Goal: Transaction & Acquisition: Register for event/course

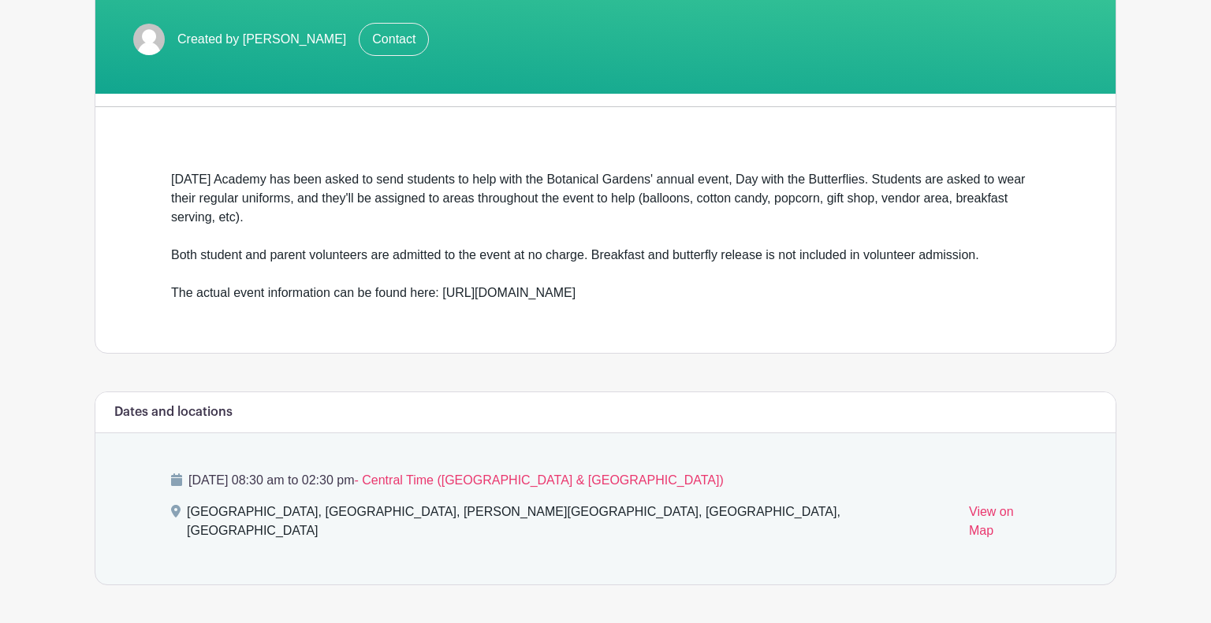
scroll to position [307, 0]
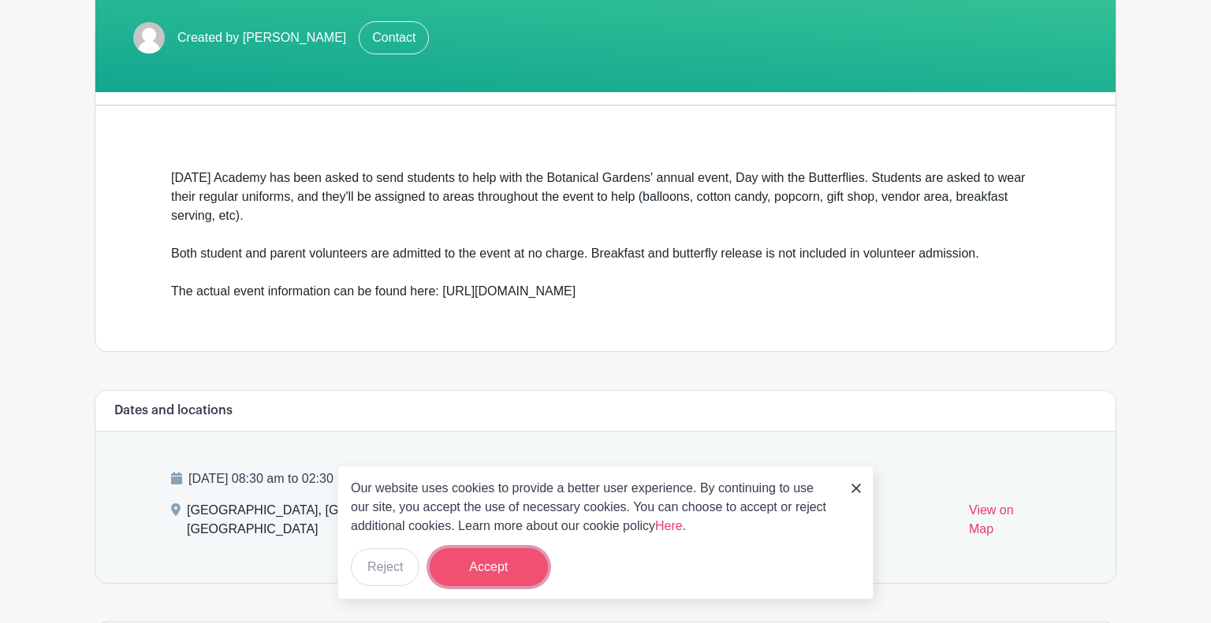
click at [484, 563] on button "Accept" at bounding box center [489, 568] width 118 height 38
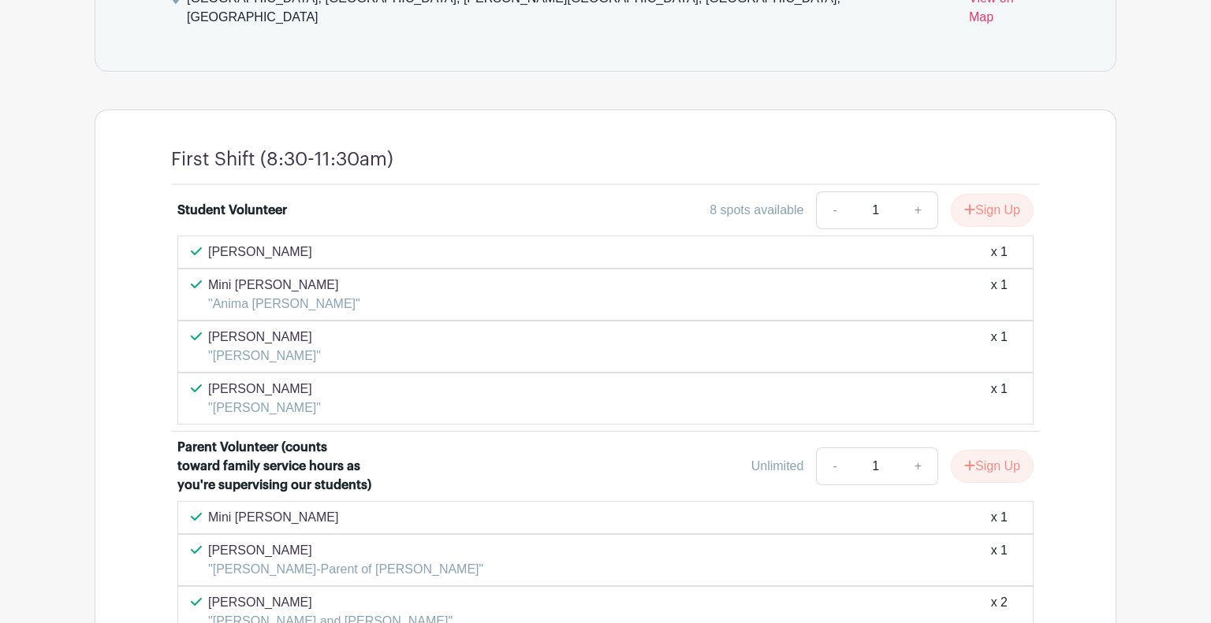
scroll to position [819, 0]
click at [999, 195] on button "Sign Up" at bounding box center [992, 211] width 83 height 33
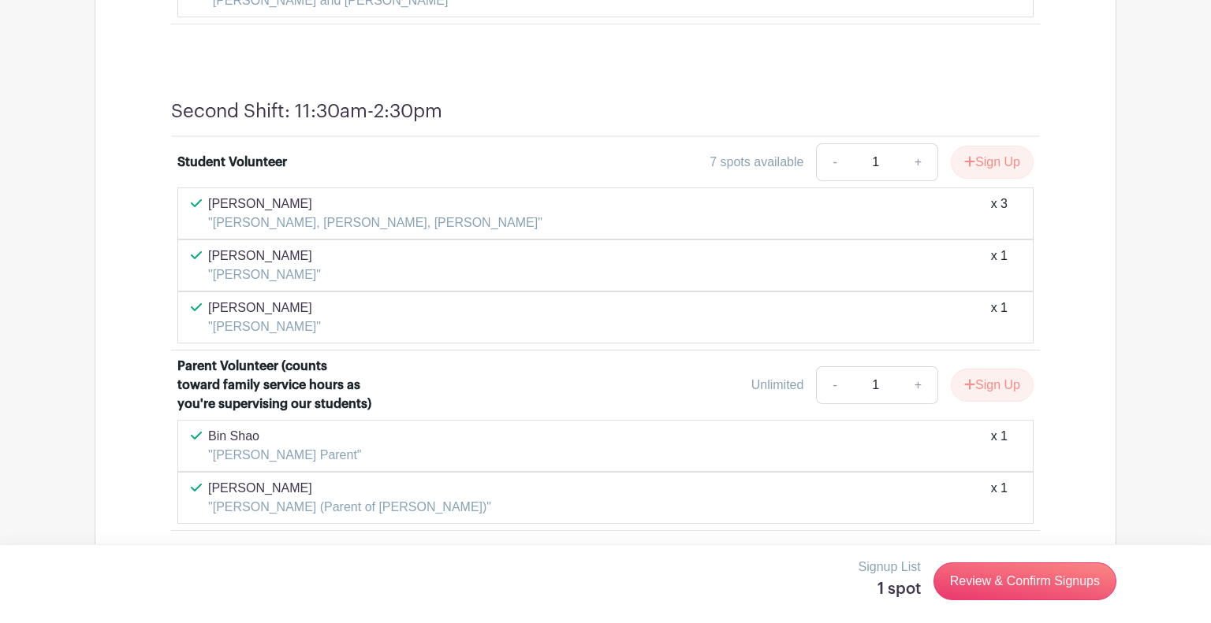
scroll to position [1456, 0]
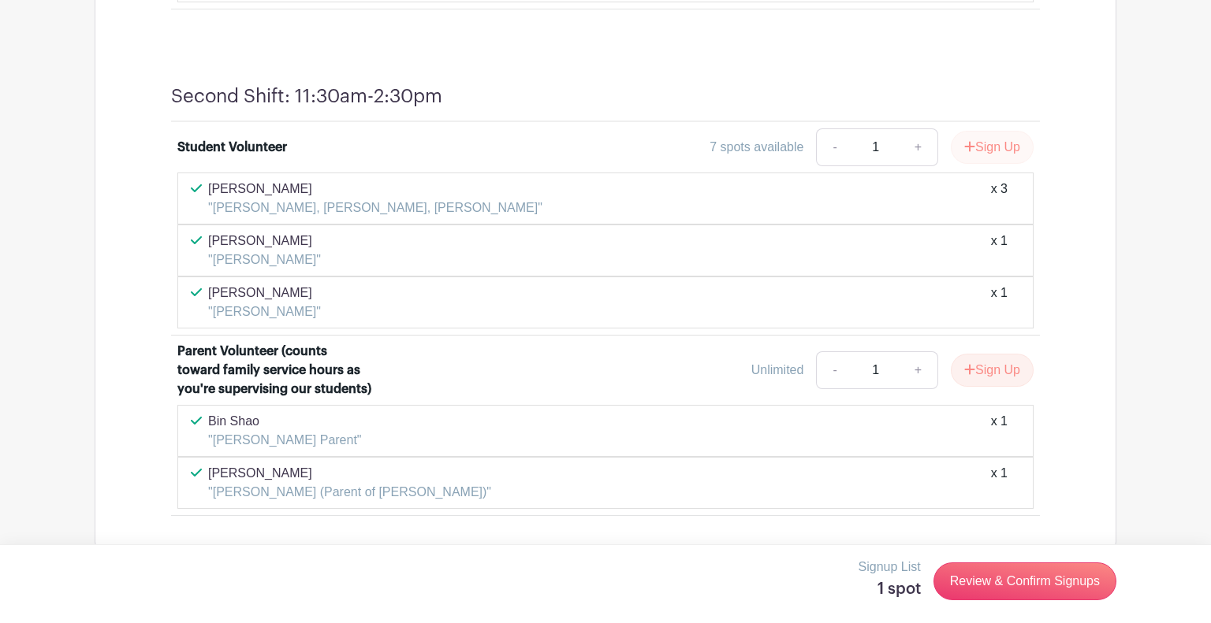
click at [1024, 131] on button "Sign Up" at bounding box center [992, 147] width 83 height 33
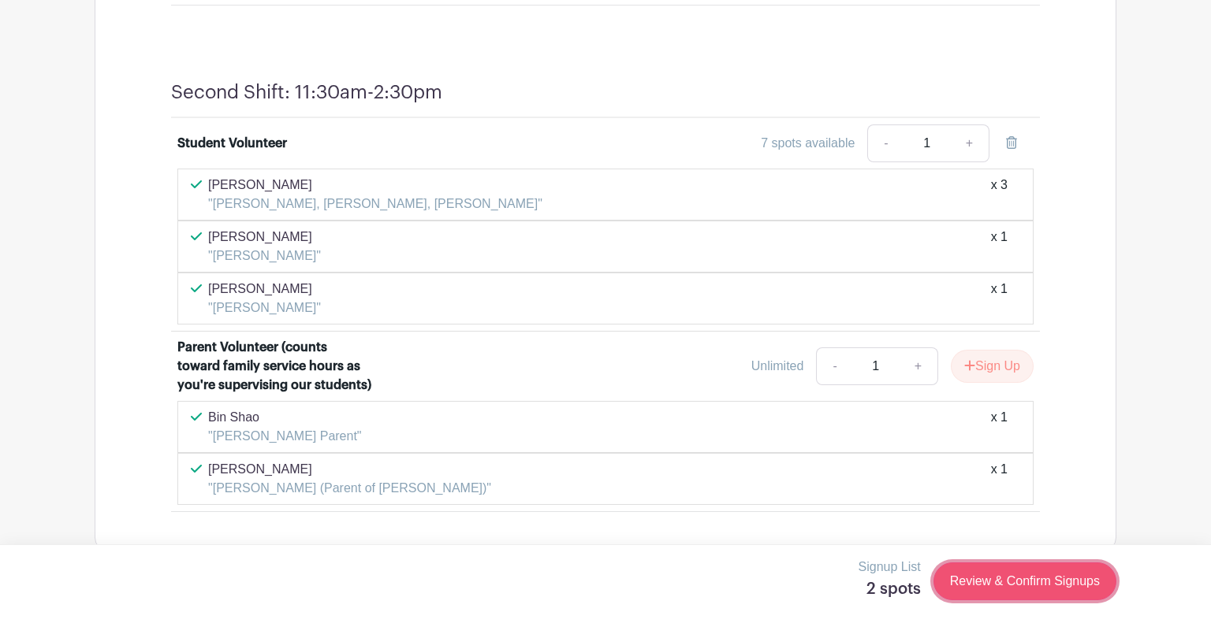
click at [1029, 582] on link "Review & Confirm Signups" at bounding box center [1024, 582] width 183 height 38
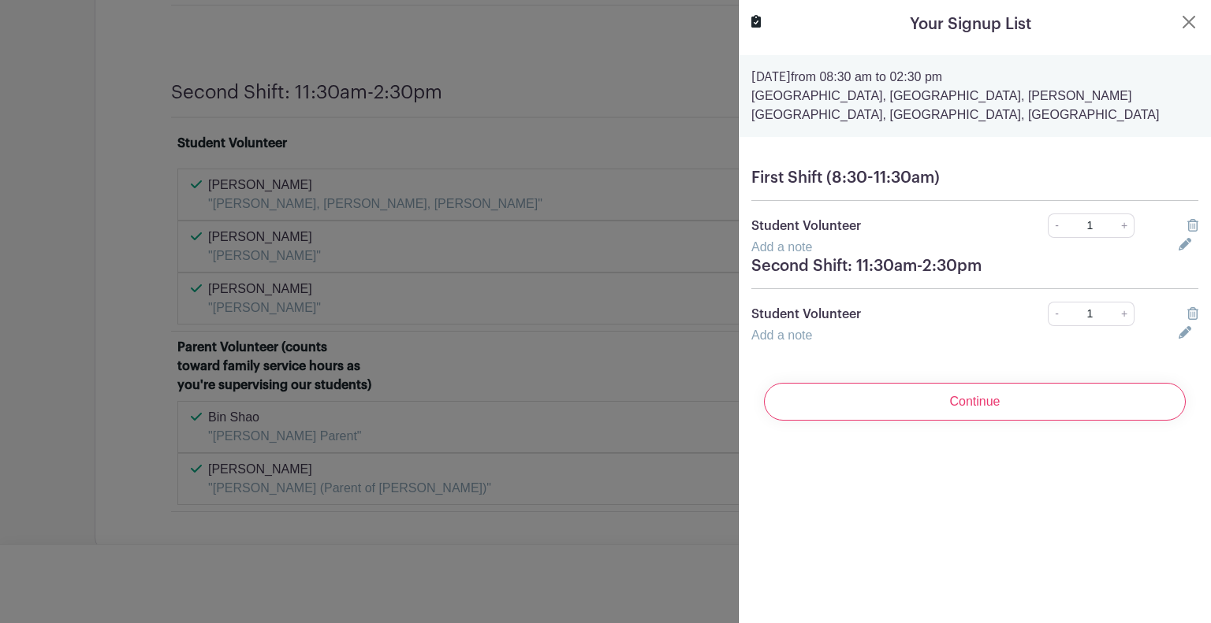
click at [783, 251] on link "Add a note" at bounding box center [781, 246] width 61 height 13
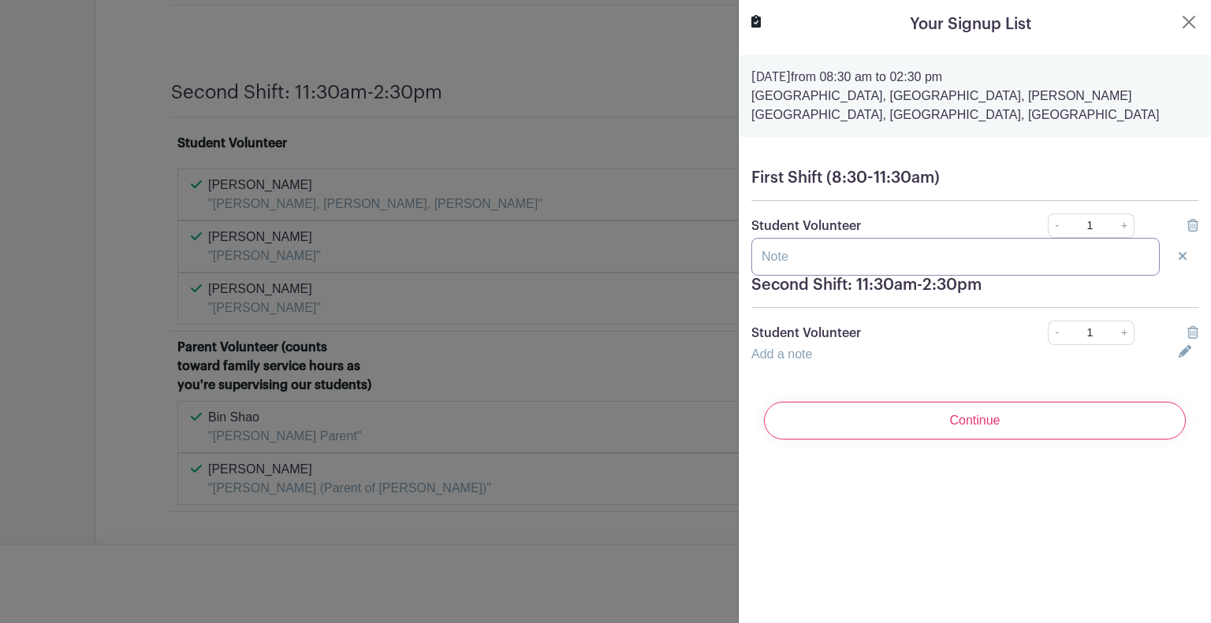
click at [820, 254] on input "text" at bounding box center [955, 257] width 408 height 38
type input "Bri Pace"
click at [783, 349] on link "Add a note" at bounding box center [781, 354] width 61 height 13
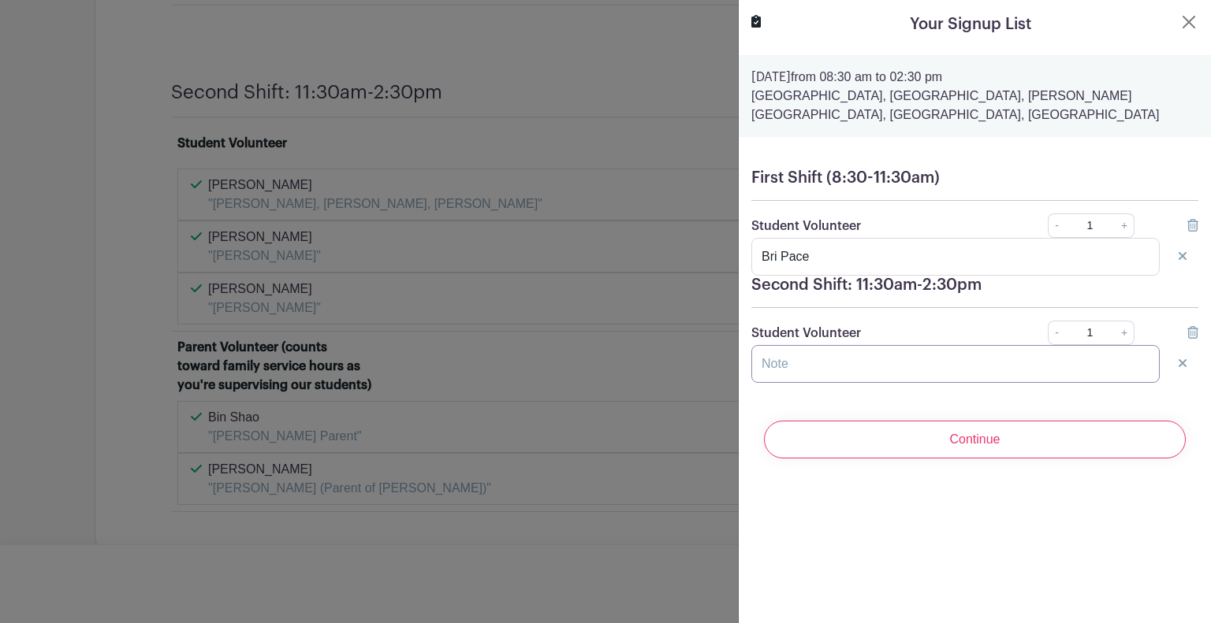
click at [787, 355] on input "text" at bounding box center [955, 364] width 408 height 38
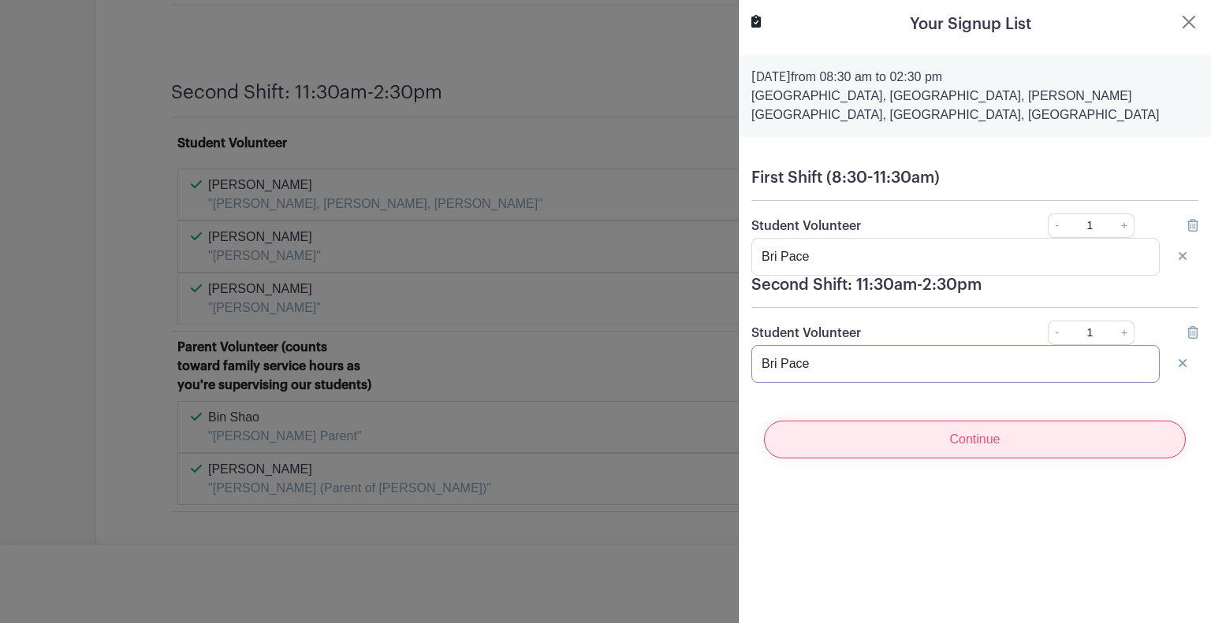
type input "Bri Pace"
click at [854, 438] on input "Continue" at bounding box center [975, 440] width 422 height 38
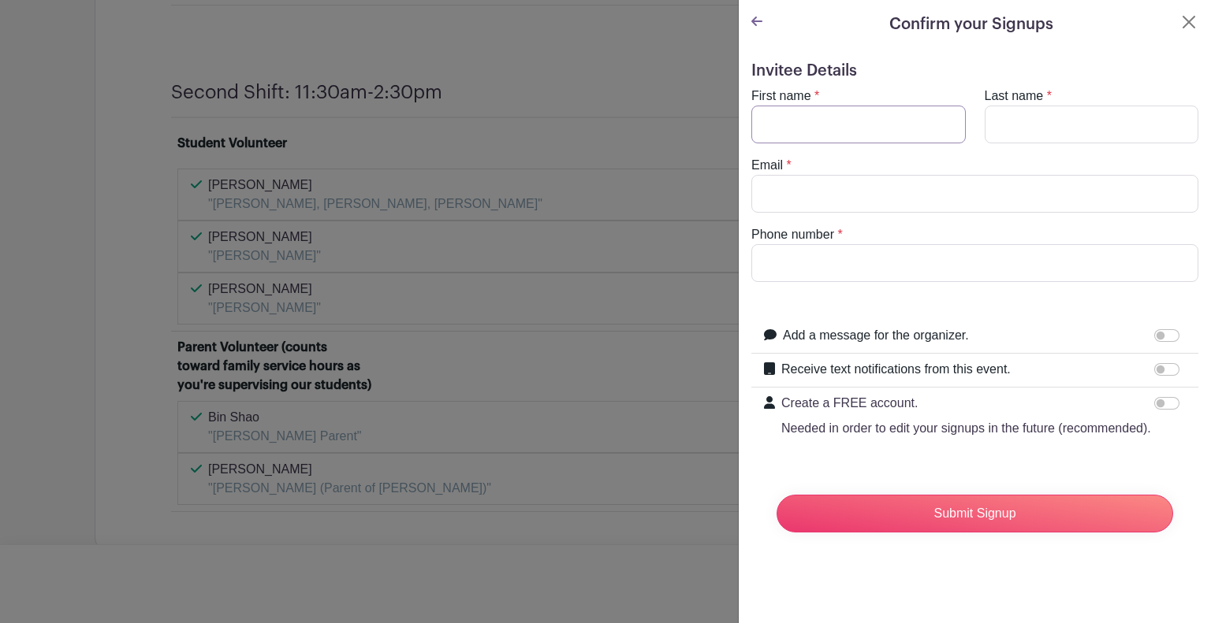
click at [832, 118] on input "First name" at bounding box center [858, 125] width 214 height 38
type input "Bri"
click at [1042, 114] on input "Last name" at bounding box center [1091, 125] width 214 height 38
type input "Pace"
click at [932, 251] on input "Phone number" at bounding box center [974, 263] width 447 height 38
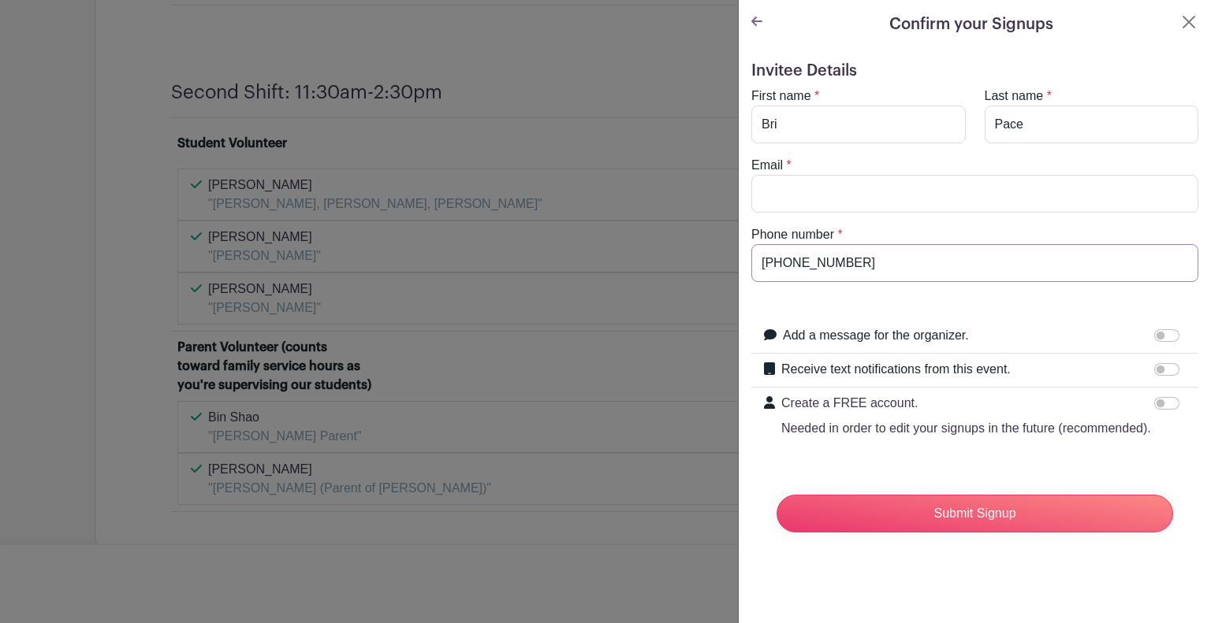
type input "[PHONE_NUMBER]"
click at [869, 193] on input "Email" at bounding box center [974, 194] width 447 height 38
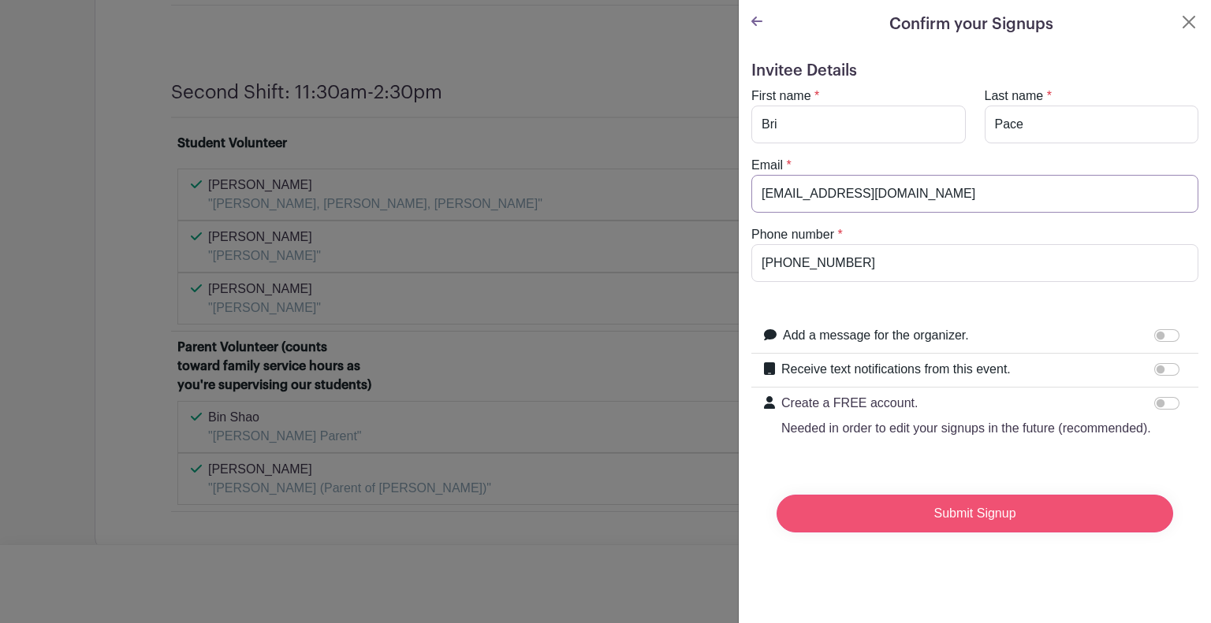
type input "[EMAIL_ADDRESS][DOMAIN_NAME]"
click at [946, 519] on input "Submit Signup" at bounding box center [974, 514] width 396 height 38
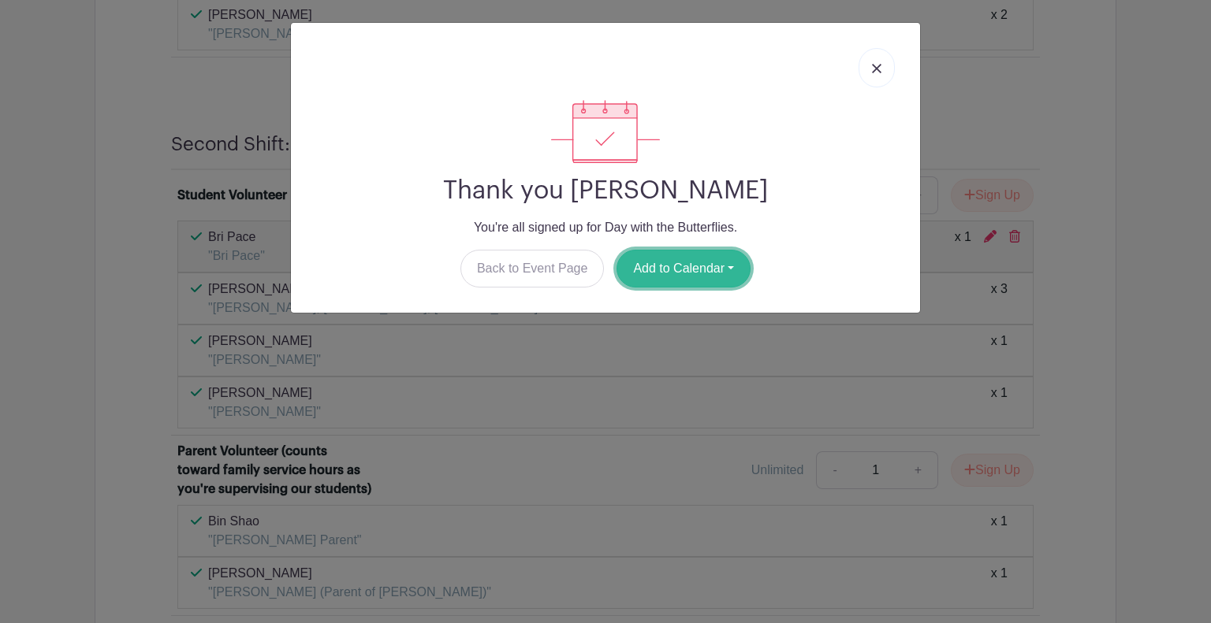
click at [643, 278] on button "Add to Calendar" at bounding box center [683, 269] width 134 height 38
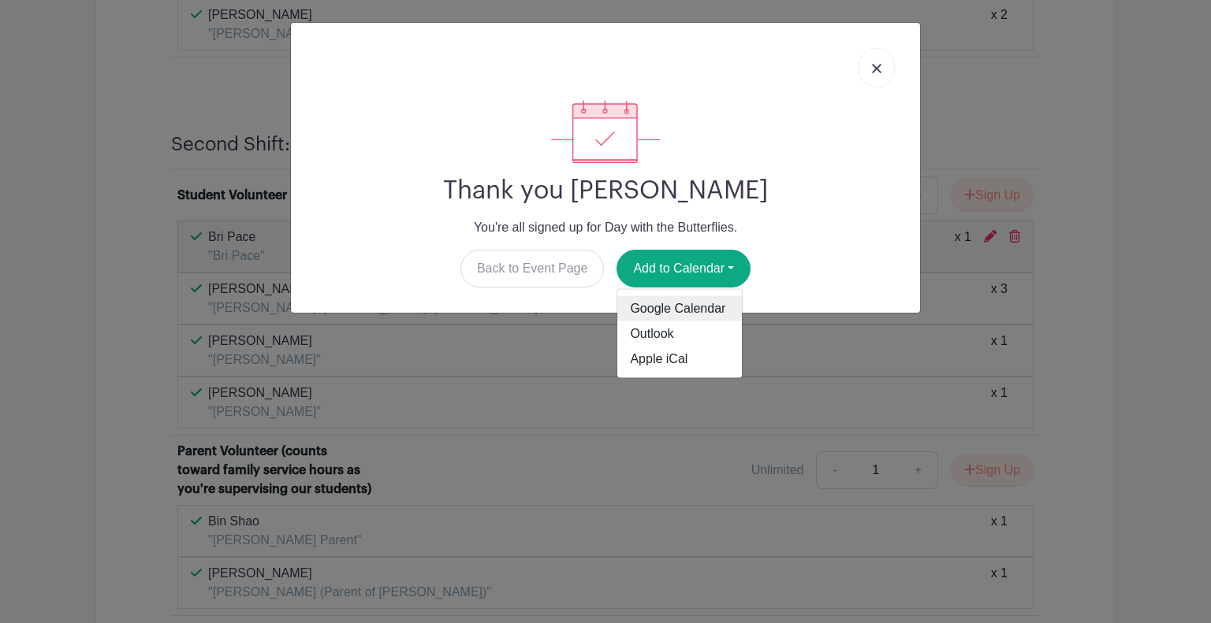
click at [657, 311] on link "Google Calendar" at bounding box center [679, 308] width 125 height 25
